Goal: Find specific fact: Find specific fact

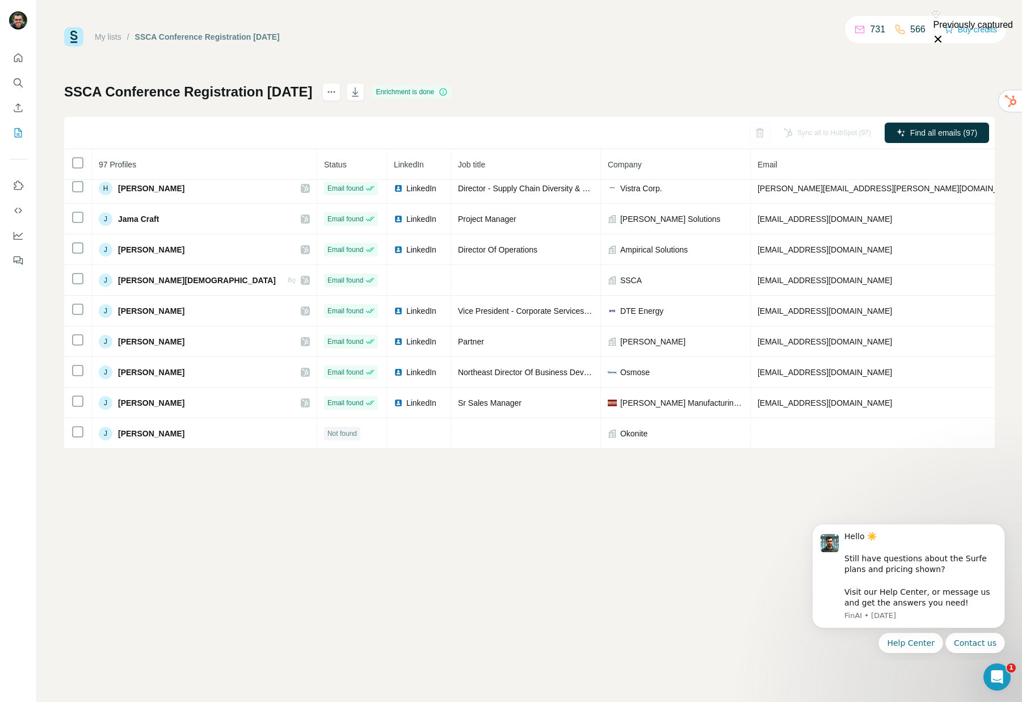
scroll to position [1570, 0]
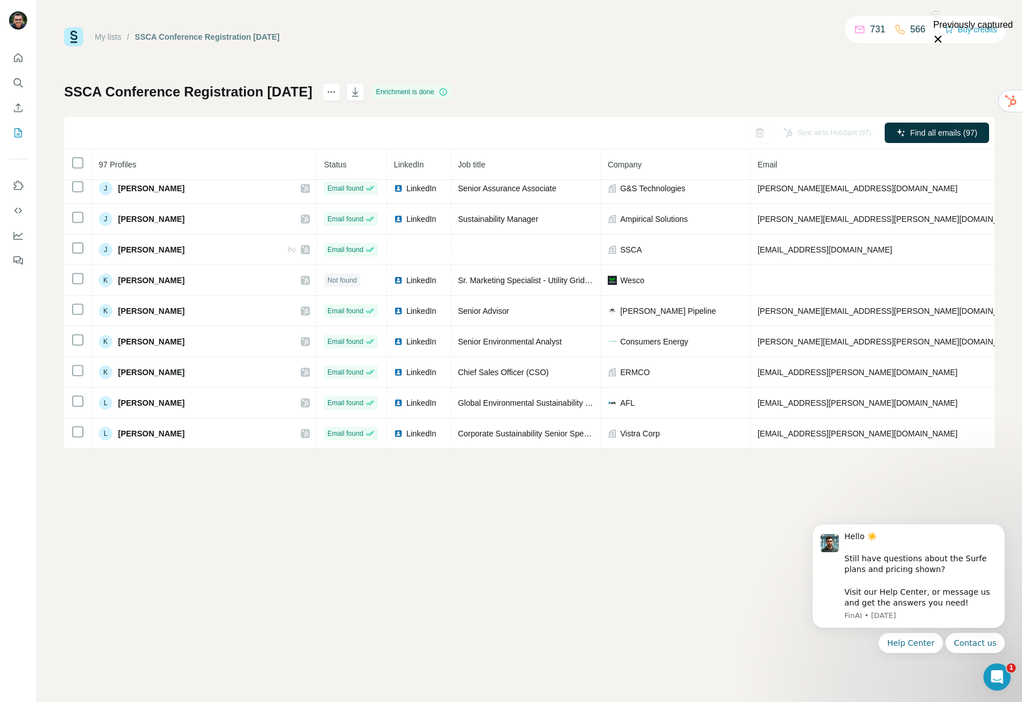
click at [406, 547] on div "My lists / SSCA Conference Registration [DATE] 731 566 Buy credits SSCA Confere…" at bounding box center [529, 351] width 985 height 702
click at [477, 105] on div "SSCA Conference Registration [DATE] Enrichment is done Sync all to HubSpot (97)…" at bounding box center [529, 266] width 931 height 366
click at [359, 92] on icon "button" at bounding box center [356, 92] width 6 height 3
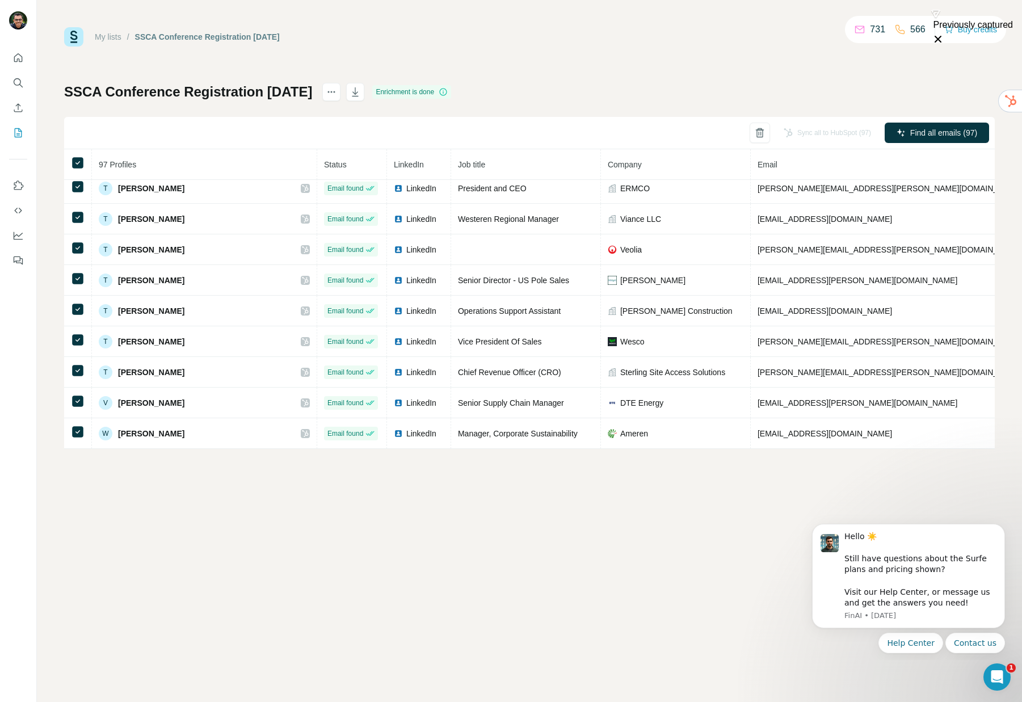
scroll to position [0, 0]
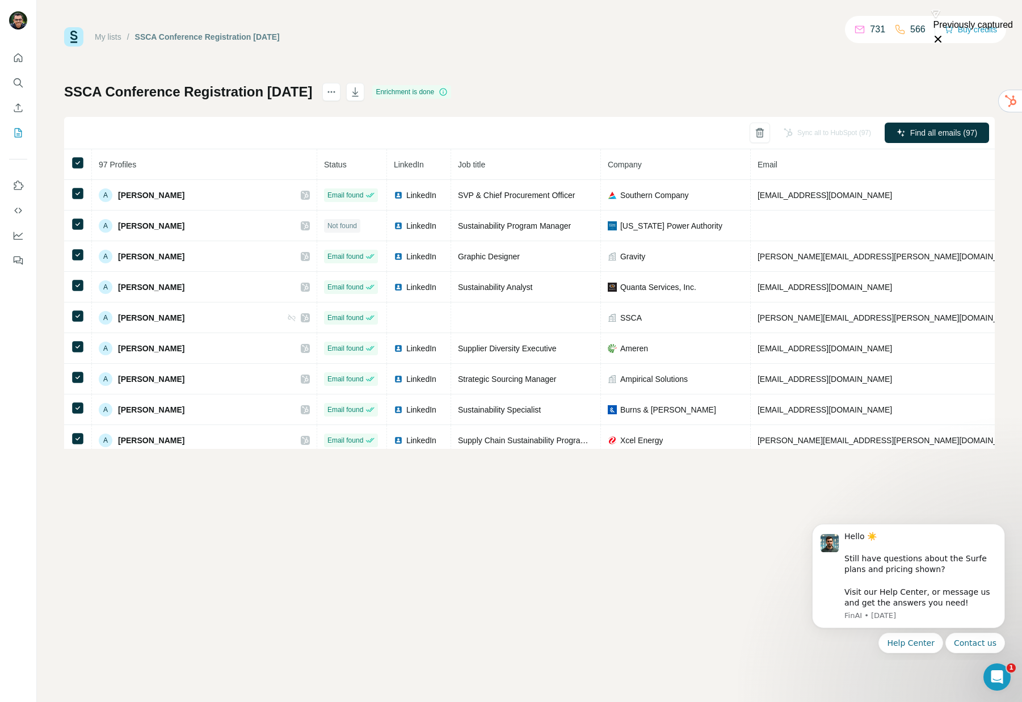
click at [608, 165] on span "Company" at bounding box center [625, 164] width 34 height 9
click at [613, 170] on th "Company" at bounding box center [676, 164] width 150 height 31
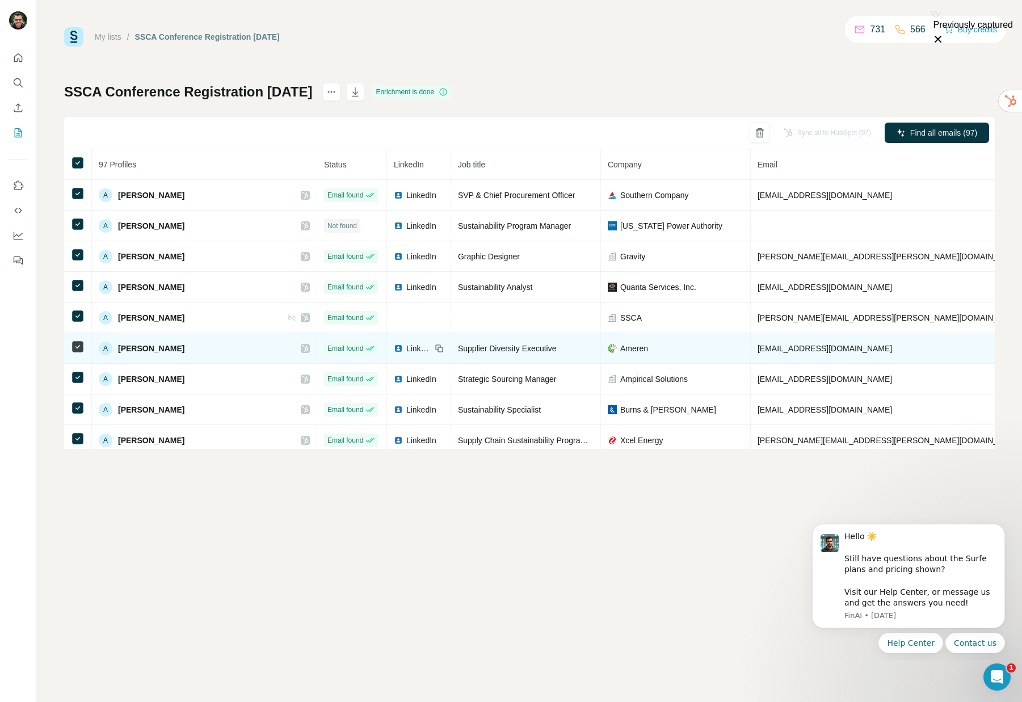
scroll to position [1984, 0]
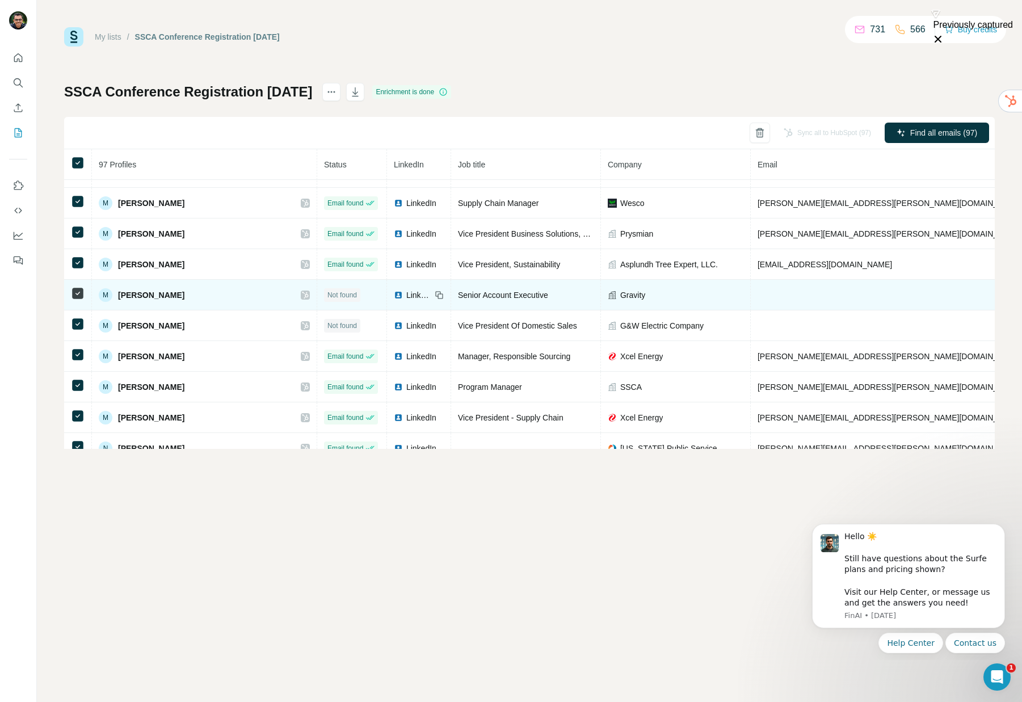
click at [155, 296] on span "[PERSON_NAME]" at bounding box center [151, 294] width 66 height 11
copy div "[PERSON_NAME]"
